Goal: Task Accomplishment & Management: Use online tool/utility

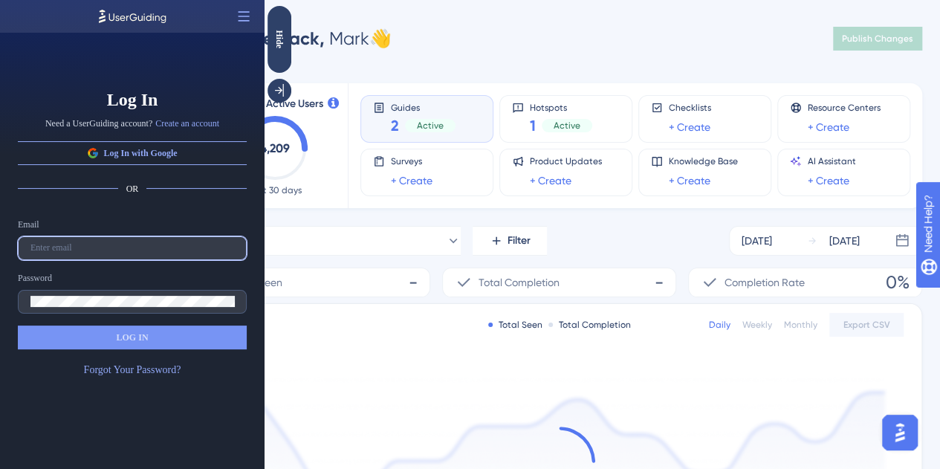
click at [65, 253] on input "text" at bounding box center [132, 248] width 204 height 10
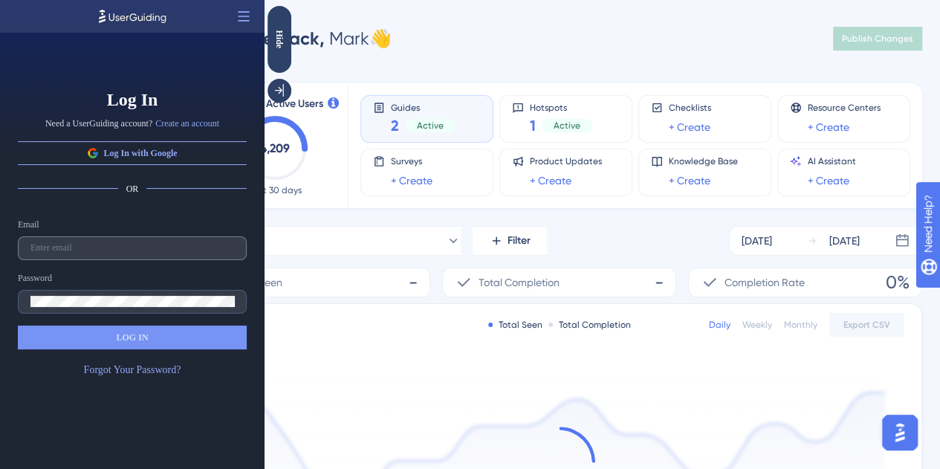
click at [96, 256] on label at bounding box center [132, 248] width 229 height 24
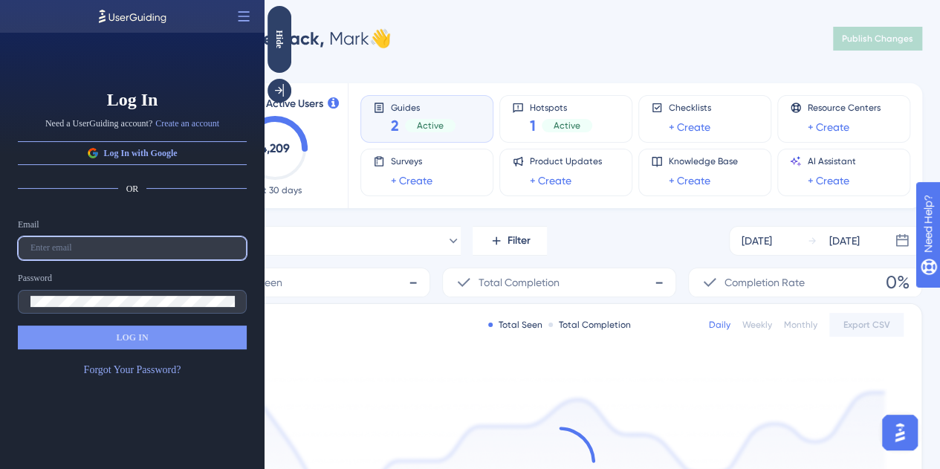
click at [96, 253] on input "text" at bounding box center [132, 248] width 204 height 10
click at [71, 248] on input "text" at bounding box center [132, 248] width 204 height 10
type input "mark.cotton@bcaresearch.com"
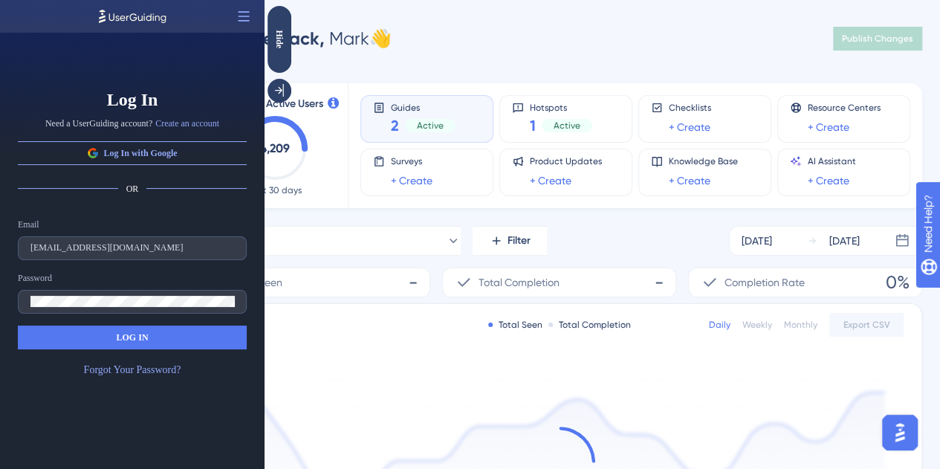
click at [107, 331] on button "LOG IN" at bounding box center [132, 338] width 229 height 24
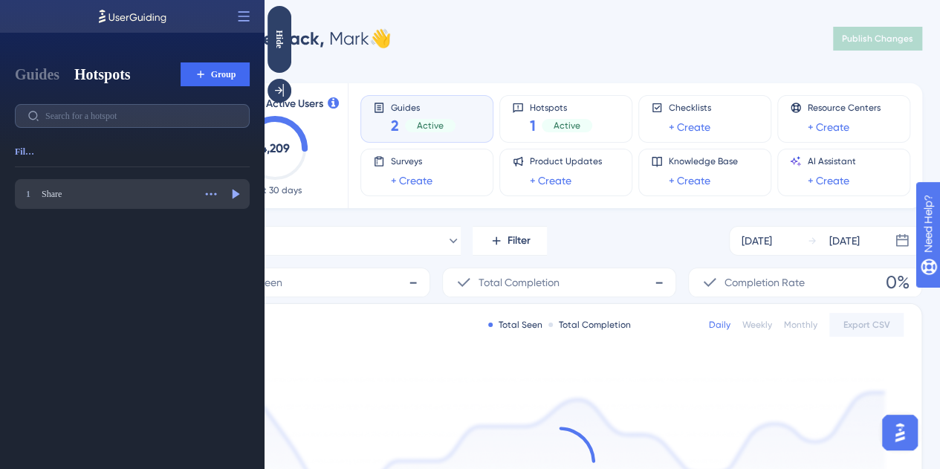
click at [109, 195] on div "Share" at bounding box center [118, 194] width 152 height 12
